Goal: Navigation & Orientation: Understand site structure

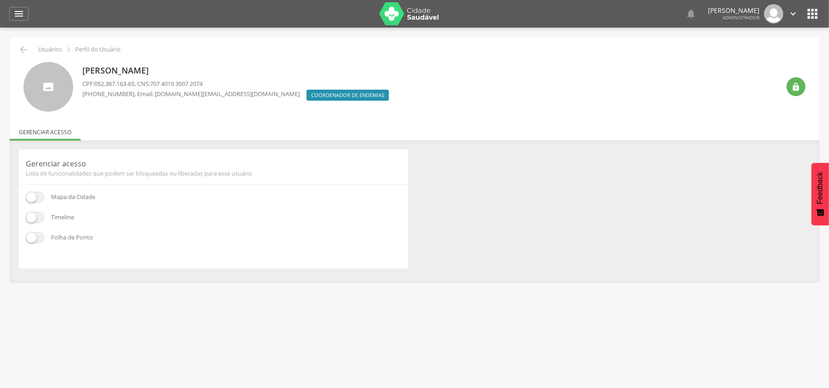
drag, startPoint x: 31, startPoint y: 200, endPoint x: 29, endPoint y: 209, distance: 9.6
click at [31, 201] on span at bounding box center [35, 197] width 18 height 11
click at [28, 212] on div "Mapa da Cidade Timeline Folha de Ponto" at bounding box center [213, 227] width 375 height 70
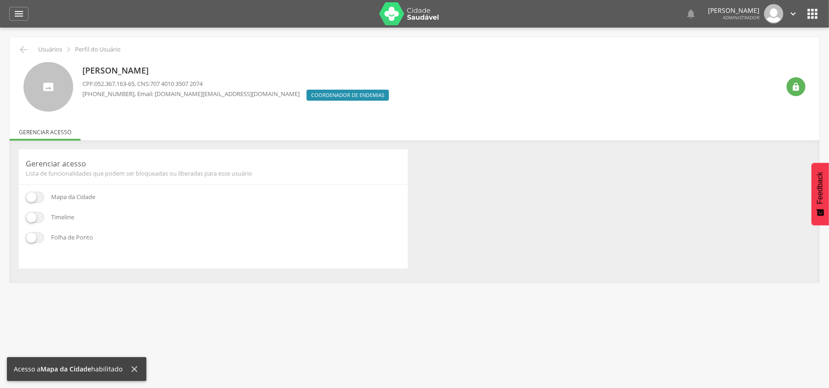
click at [31, 220] on span at bounding box center [35, 217] width 18 height 11
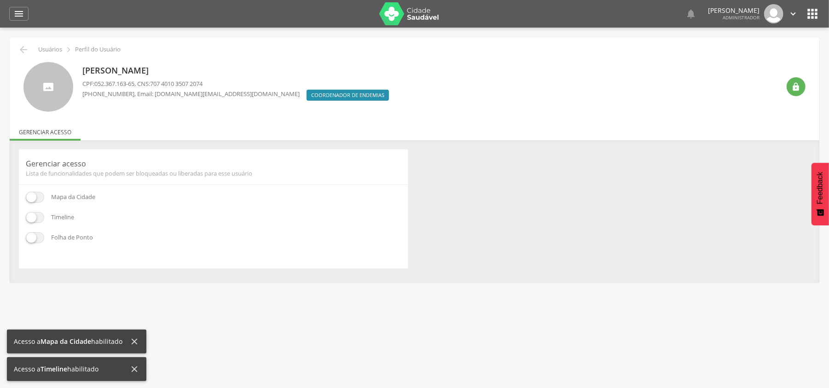
click at [30, 239] on span at bounding box center [35, 237] width 18 height 11
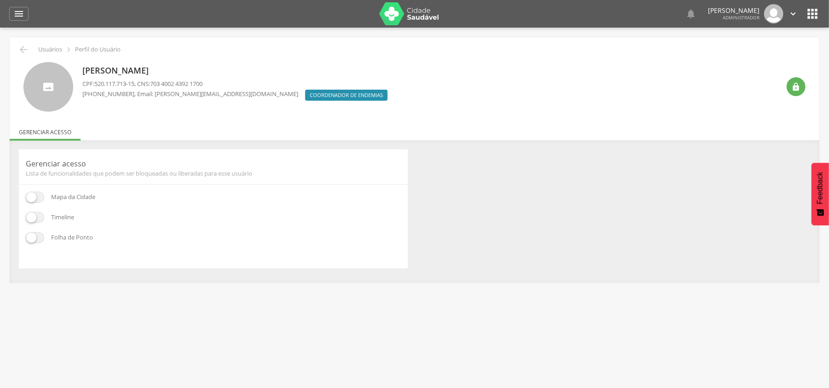
drag, startPoint x: 37, startPoint y: 200, endPoint x: 37, endPoint y: 215, distance: 15.7
click at [36, 200] on span at bounding box center [35, 197] width 18 height 11
click at [37, 216] on span at bounding box center [35, 217] width 18 height 11
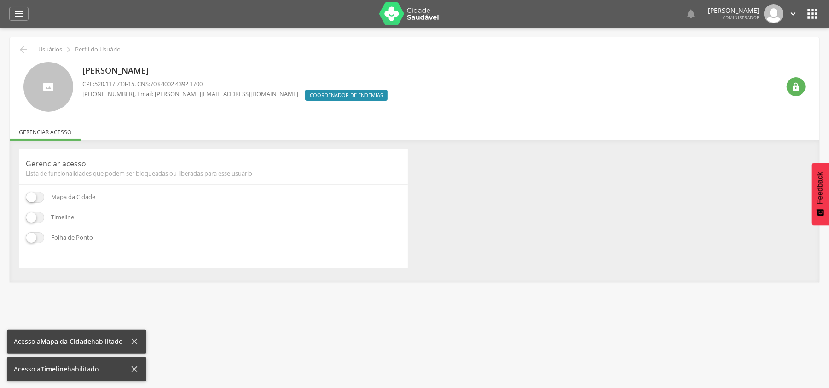
click at [30, 236] on span at bounding box center [35, 237] width 18 height 11
